Goal: Task Accomplishment & Management: Complete application form

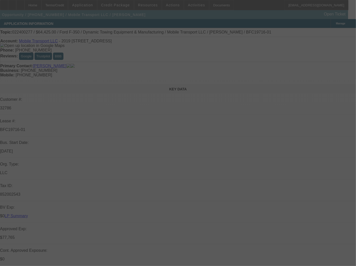
select select "0"
select select "2"
select select "0"
select select "6"
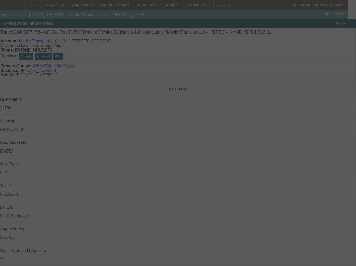
select select "0"
select select "2"
select select "0"
select select "6"
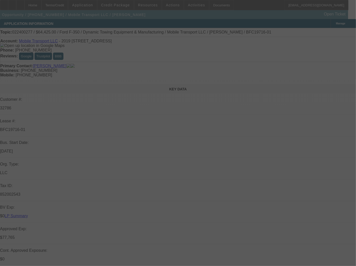
select select "0"
select select "2"
select select "0"
select select "6"
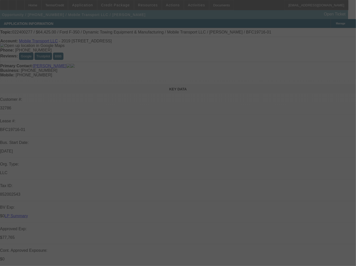
select select "0"
select select "2"
select select "0"
select select "6"
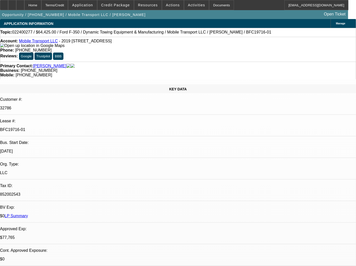
select select "0"
select select "2"
select select "0"
select select "6"
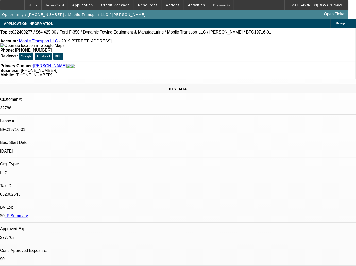
select select "0"
select select "2"
select select "0"
select select "6"
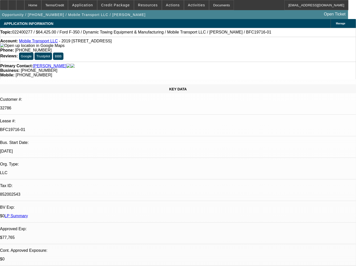
select select "0"
select select "2"
select select "0"
select select "6"
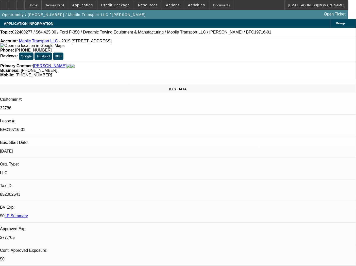
select select "0"
select select "2"
select select "0"
select select "6"
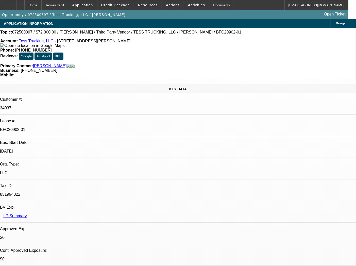
select select "0"
select select "2"
select select "0"
select select "1"
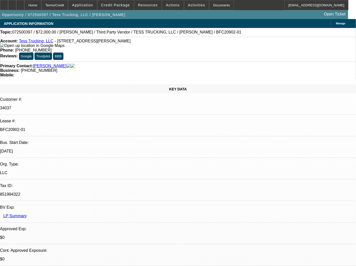
select select "0"
select select "2"
select select "0"
select select "1"
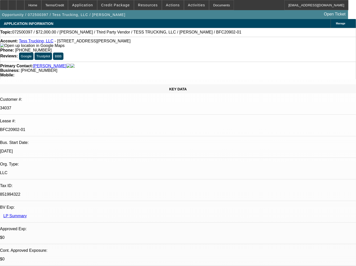
select select "0"
select select "2"
select select "0"
select select "1"
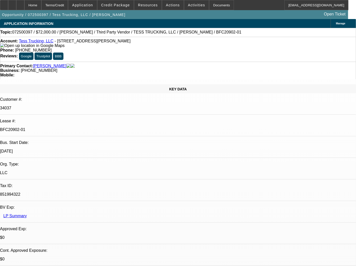
select select "0"
select select "2"
select select "0"
select select "1"
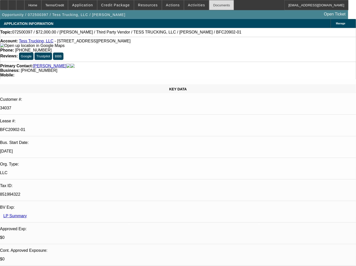
click at [210, 6] on div "Documents" at bounding box center [221, 5] width 25 height 10
